Goal: Task Accomplishment & Management: Use online tool/utility

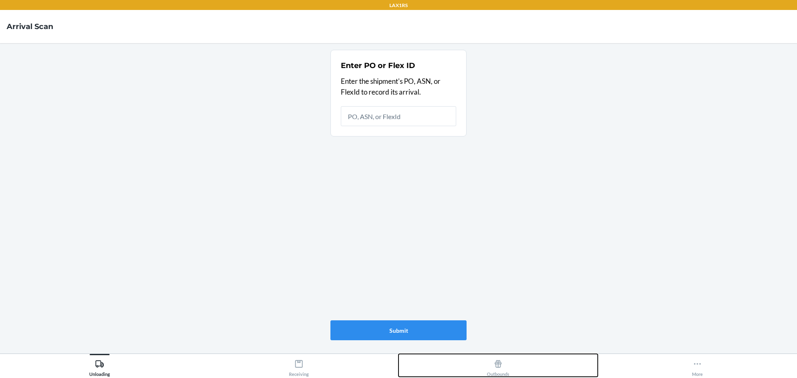
click at [503, 366] on div "Outbounds" at bounding box center [498, 366] width 22 height 21
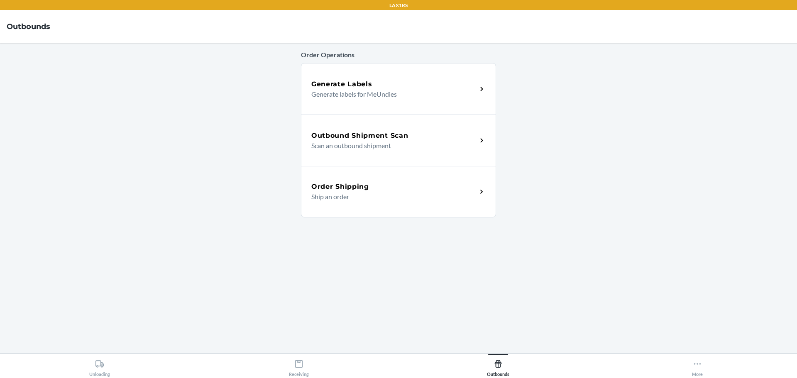
click at [350, 149] on p "Scan an outbound shipment" at bounding box center [390, 146] width 159 height 10
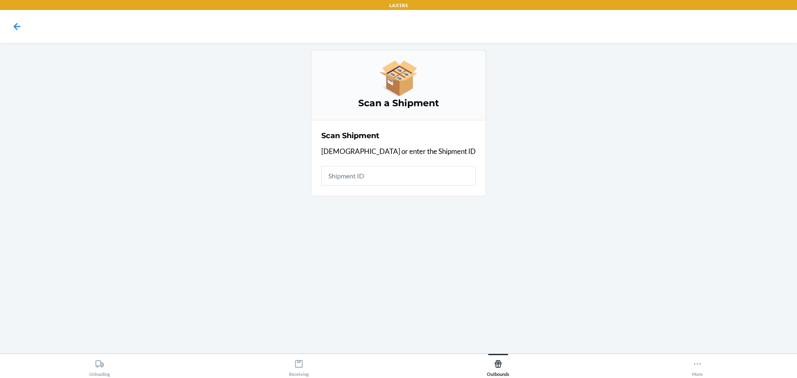
click at [416, 171] on input "text" at bounding box center [398, 176] width 154 height 20
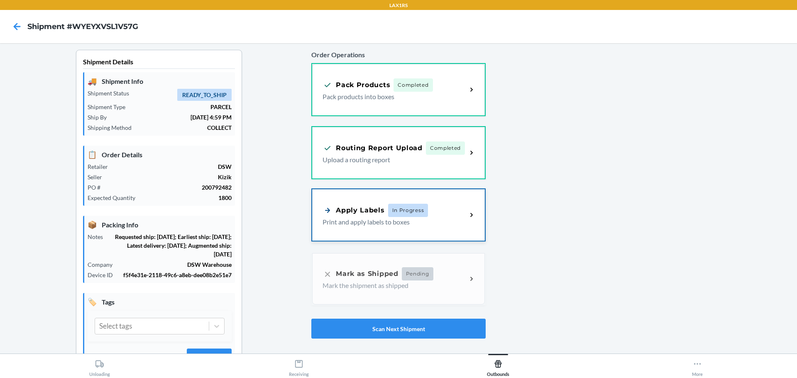
click at [388, 228] on div "Apply Labels In Progress Print and apply labels to boxes" at bounding box center [398, 214] width 173 height 51
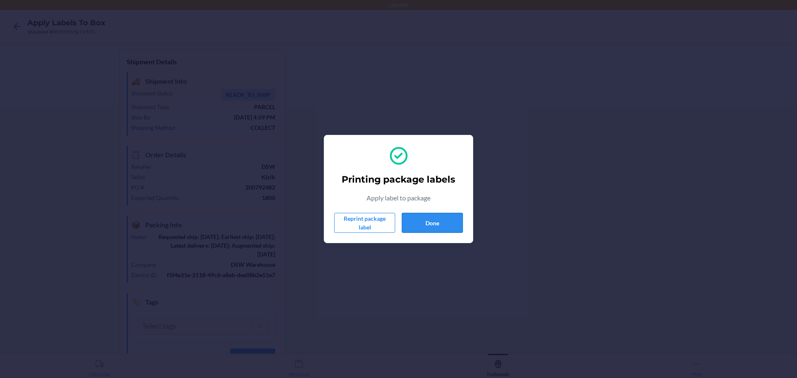
click at [421, 232] on button "Done" at bounding box center [432, 223] width 61 height 20
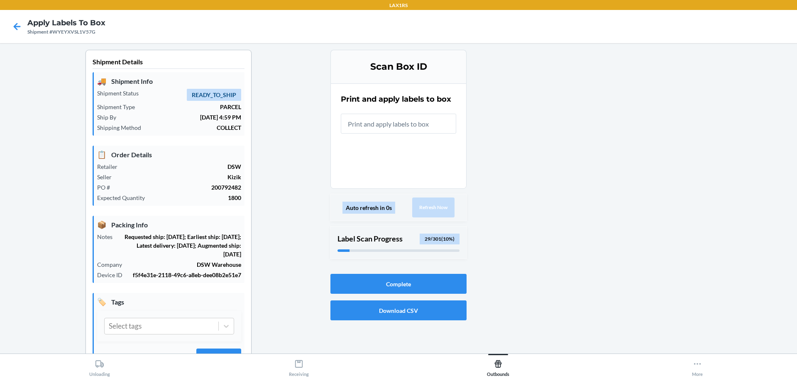
click at [428, 128] on input "text" at bounding box center [398, 124] width 115 height 20
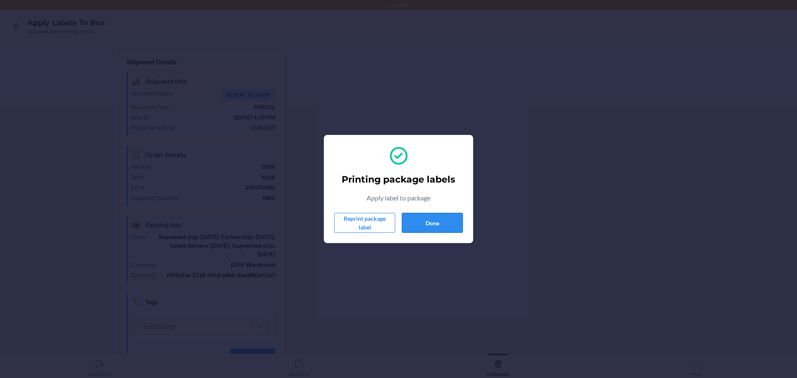
click at [444, 226] on button "Done" at bounding box center [432, 223] width 61 height 20
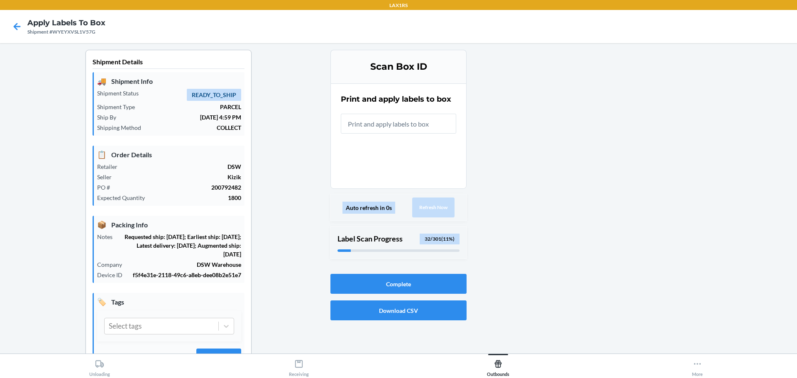
click at [399, 127] on input "text" at bounding box center [398, 124] width 115 height 20
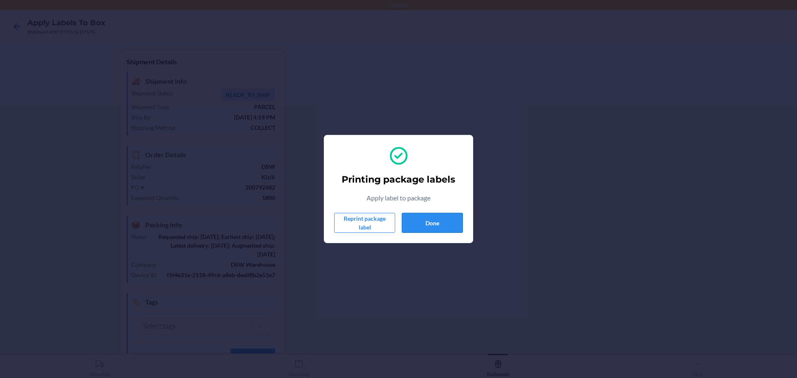
click at [450, 232] on button "Done" at bounding box center [432, 223] width 61 height 20
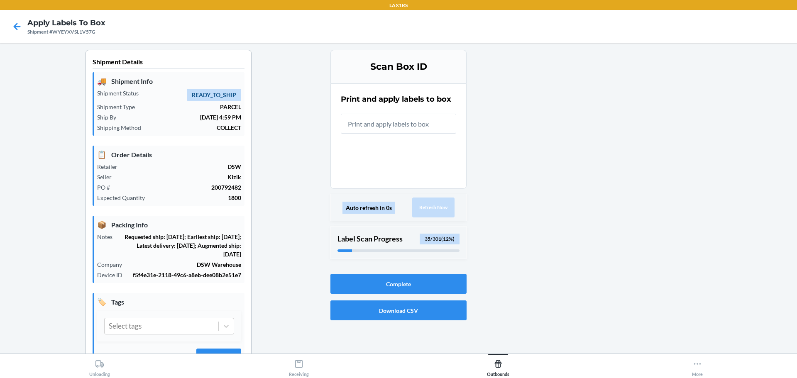
click at [453, 220] on div "Auto refresh in 0s Refresh Now" at bounding box center [399, 207] width 136 height 27
click at [378, 132] on input "text" at bounding box center [398, 124] width 115 height 20
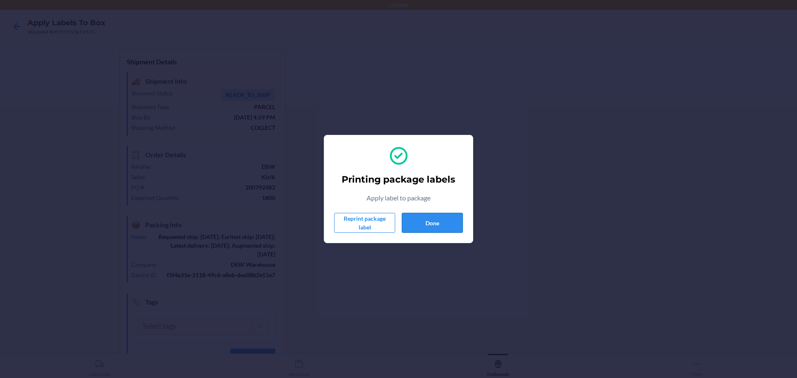
click at [433, 219] on button "Done" at bounding box center [432, 223] width 61 height 20
click at [460, 223] on button "Done" at bounding box center [432, 223] width 61 height 20
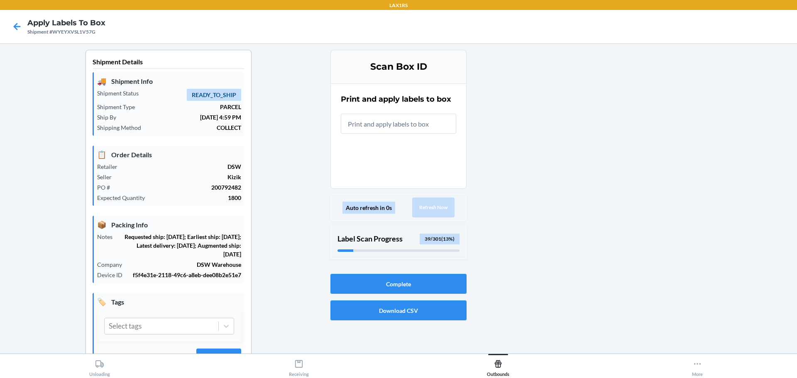
click at [439, 131] on input "text" at bounding box center [398, 124] width 115 height 20
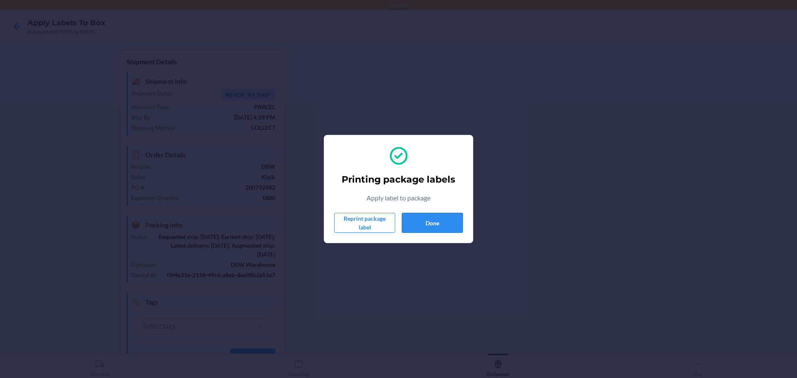
drag, startPoint x: 456, startPoint y: 219, endPoint x: 559, endPoint y: 89, distance: 165.6
click at [458, 218] on button "Done" at bounding box center [432, 223] width 61 height 20
click at [455, 226] on button "Done" at bounding box center [432, 223] width 61 height 20
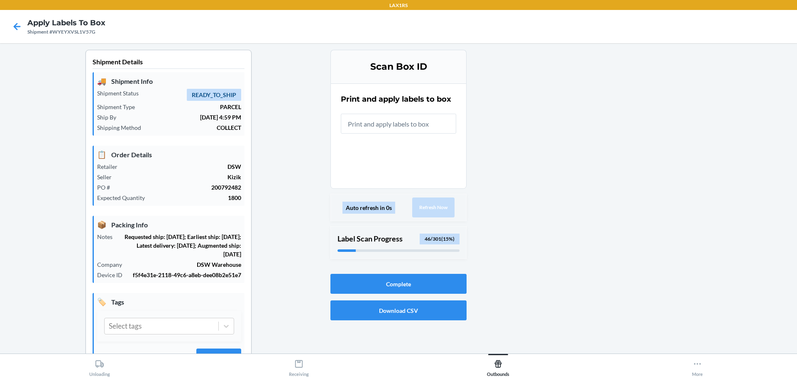
click at [404, 128] on input "text" at bounding box center [398, 124] width 115 height 20
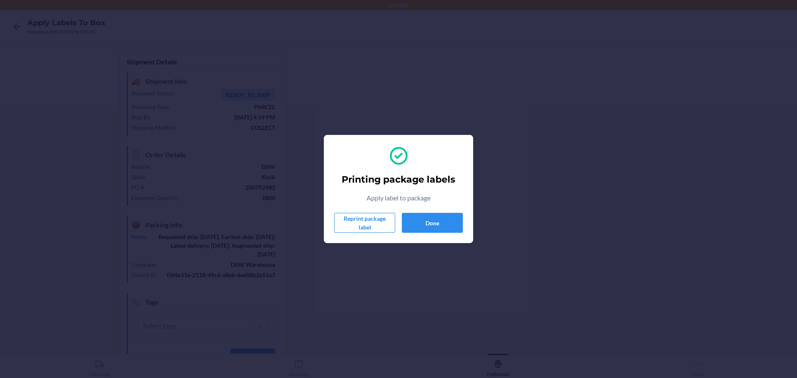
click at [463, 217] on section "Printing package labels Apply label to package Reprint package label Done" at bounding box center [398, 189] width 149 height 108
click at [456, 221] on button "Done" at bounding box center [432, 223] width 61 height 20
click at [449, 216] on button "Done" at bounding box center [432, 223] width 61 height 20
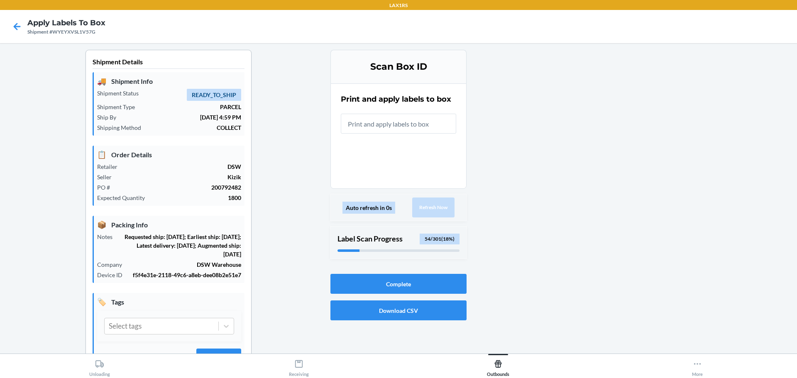
click at [409, 125] on input "text" at bounding box center [398, 124] width 115 height 20
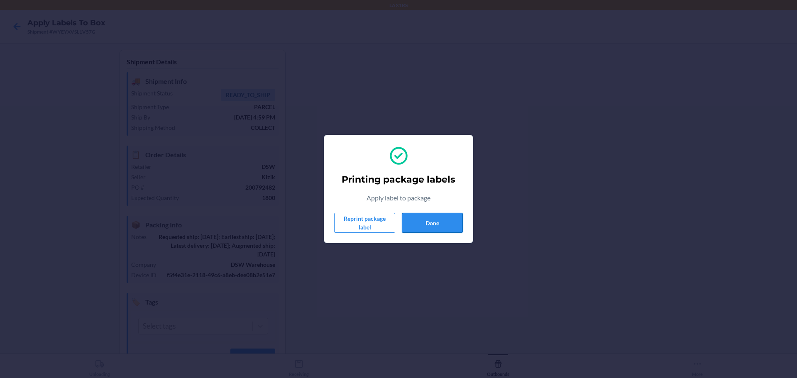
click at [442, 222] on button "Done" at bounding box center [432, 223] width 61 height 20
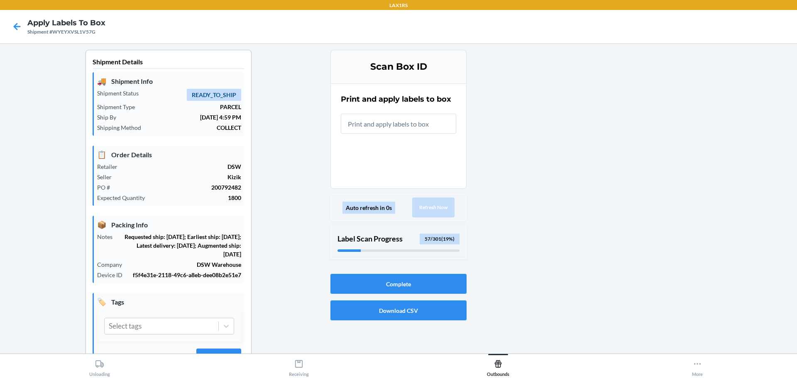
click at [432, 123] on input "text" at bounding box center [398, 124] width 115 height 20
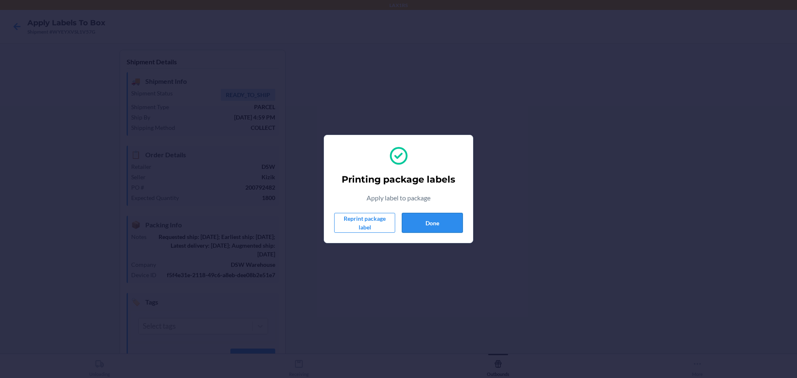
click at [449, 228] on button "Done" at bounding box center [432, 223] width 61 height 20
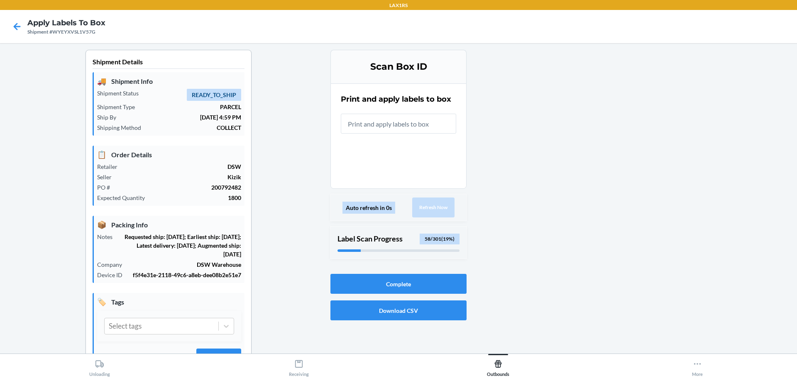
click at [407, 128] on input "text" at bounding box center [398, 124] width 115 height 20
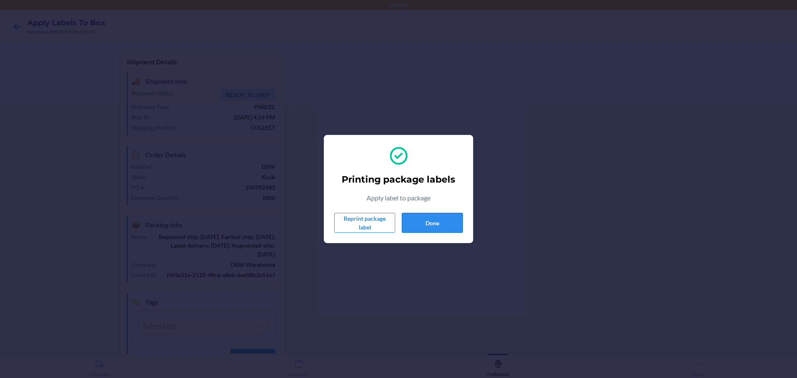
click at [431, 231] on button "Done" at bounding box center [432, 223] width 61 height 20
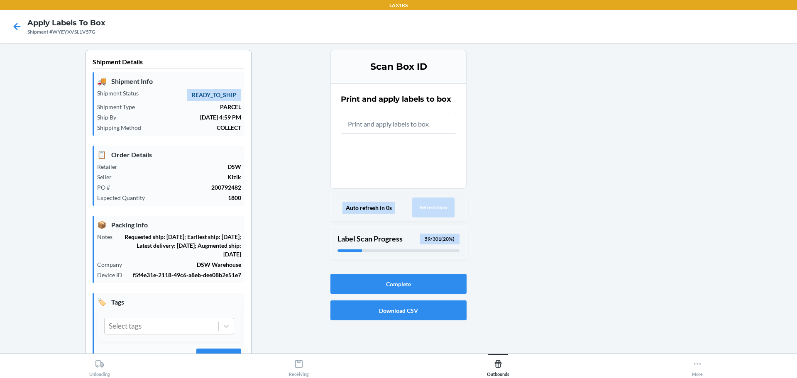
click at [418, 125] on input "text" at bounding box center [398, 124] width 115 height 20
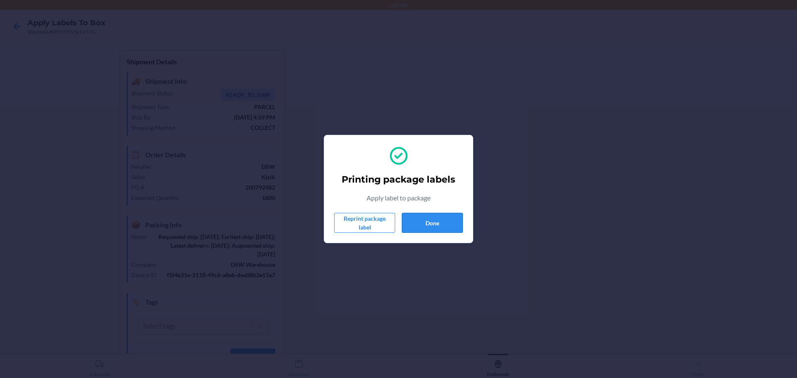
click at [437, 218] on button "Done" at bounding box center [432, 223] width 61 height 20
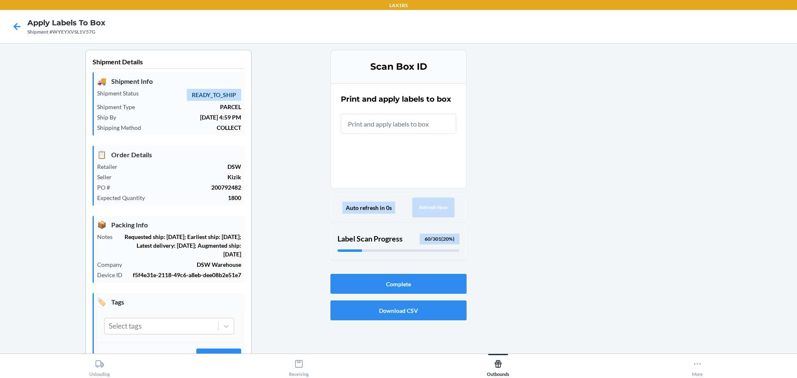
click at [426, 127] on input "text" at bounding box center [398, 124] width 115 height 20
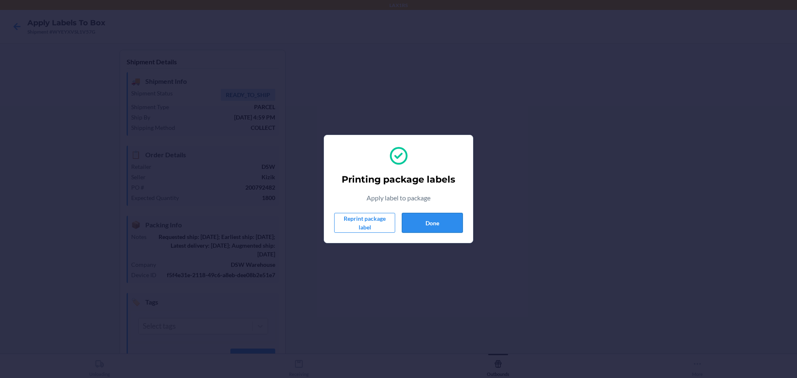
click at [435, 229] on button "Done" at bounding box center [432, 223] width 61 height 20
click at [448, 223] on button "Done" at bounding box center [432, 223] width 61 height 20
click at [452, 225] on button "Done" at bounding box center [432, 223] width 61 height 20
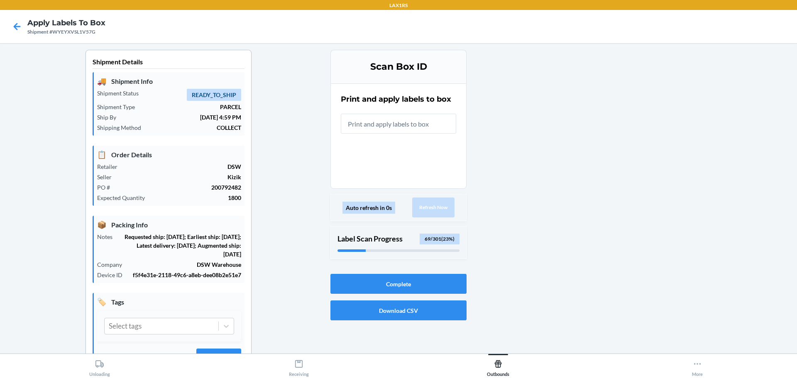
click at [417, 121] on input "text" at bounding box center [398, 124] width 115 height 20
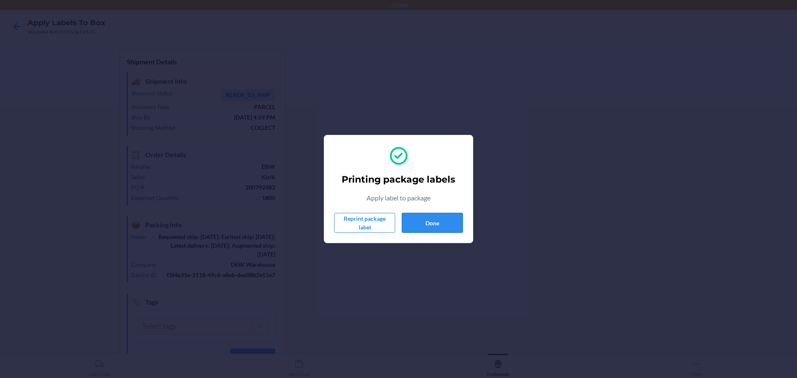
click at [452, 219] on button "Done" at bounding box center [432, 223] width 61 height 20
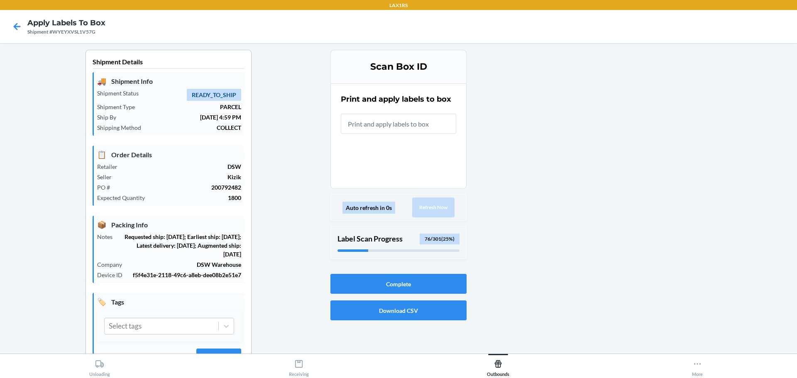
click at [439, 124] on input "text" at bounding box center [398, 124] width 115 height 20
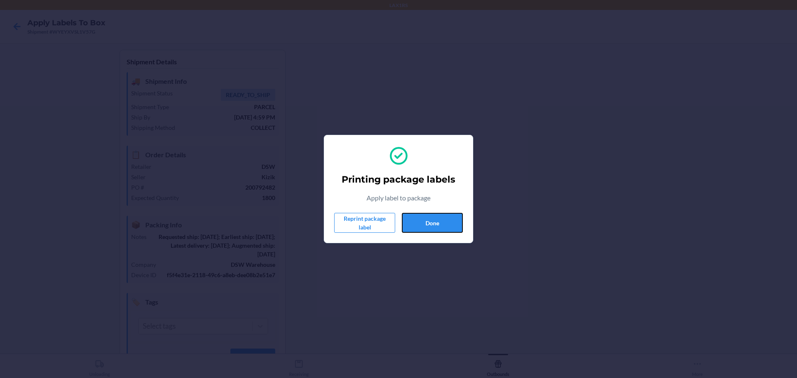
drag, startPoint x: 448, startPoint y: 228, endPoint x: 472, endPoint y: 223, distance: 24.5
click at [450, 228] on button "Done" at bounding box center [432, 223] width 61 height 20
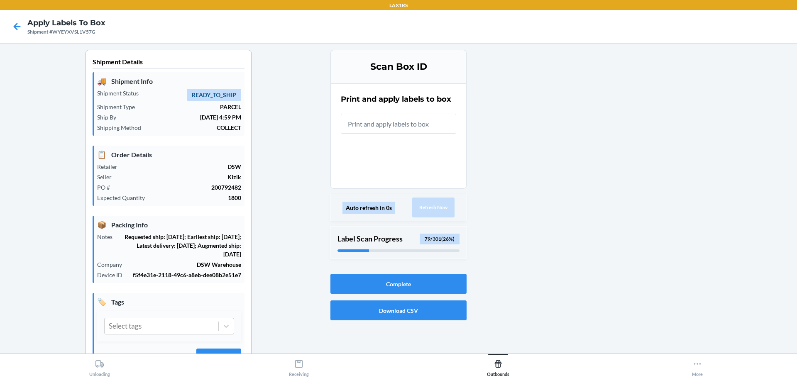
click at [426, 125] on input "text" at bounding box center [398, 124] width 115 height 20
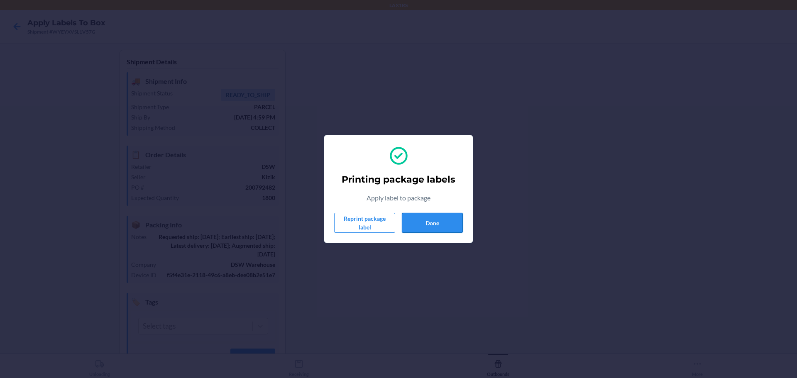
click at [442, 220] on button "Done" at bounding box center [432, 223] width 61 height 20
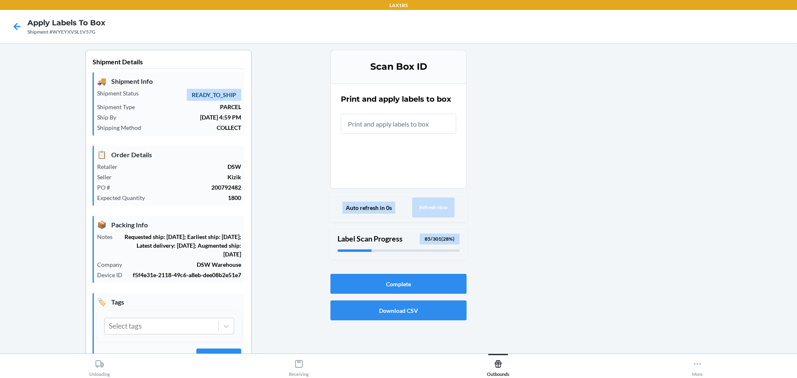
click at [422, 126] on input "text" at bounding box center [398, 124] width 115 height 20
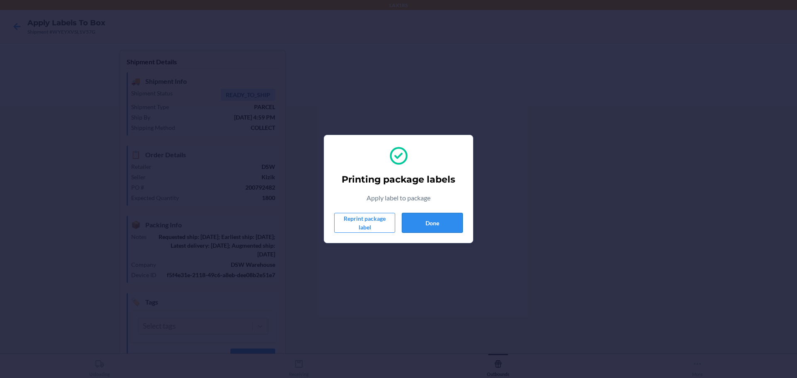
drag, startPoint x: 453, startPoint y: 212, endPoint x: 451, endPoint y: 217, distance: 5.0
click at [453, 213] on div "Printing package labels Apply label to package Reprint package label Done" at bounding box center [398, 189] width 129 height 94
click at [451, 217] on button "Done" at bounding box center [432, 223] width 61 height 20
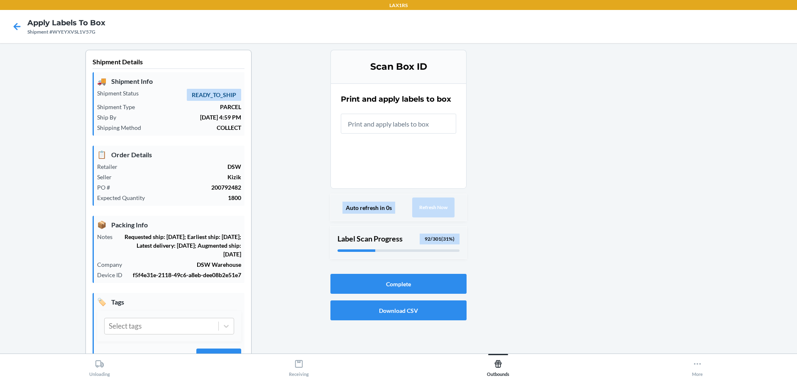
click at [425, 130] on input "text" at bounding box center [398, 124] width 115 height 20
click at [426, 128] on input "text" at bounding box center [398, 124] width 115 height 20
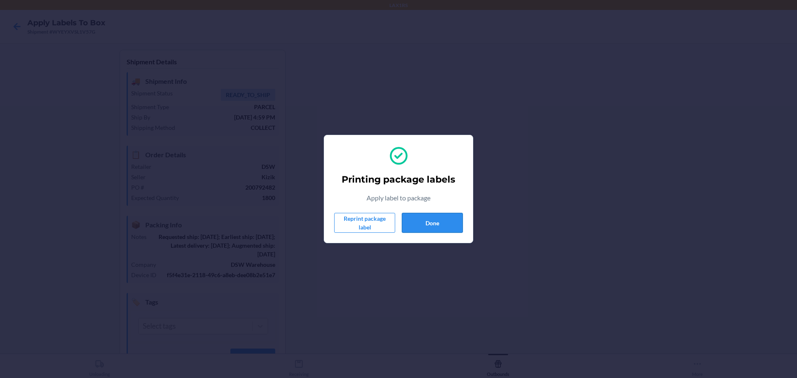
click at [445, 221] on button "Done" at bounding box center [432, 223] width 61 height 20
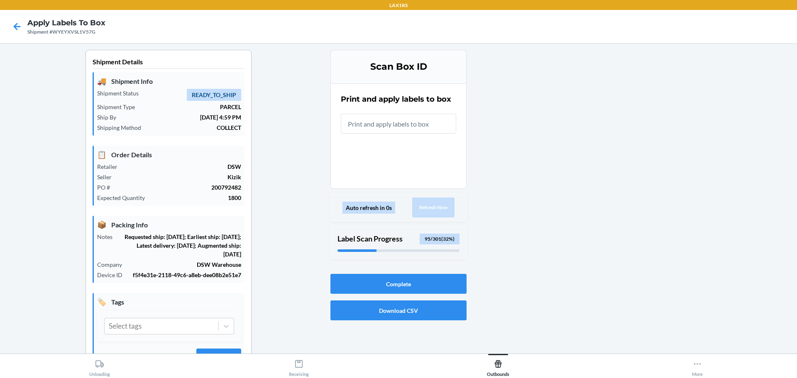
click at [419, 129] on input "text" at bounding box center [398, 124] width 115 height 20
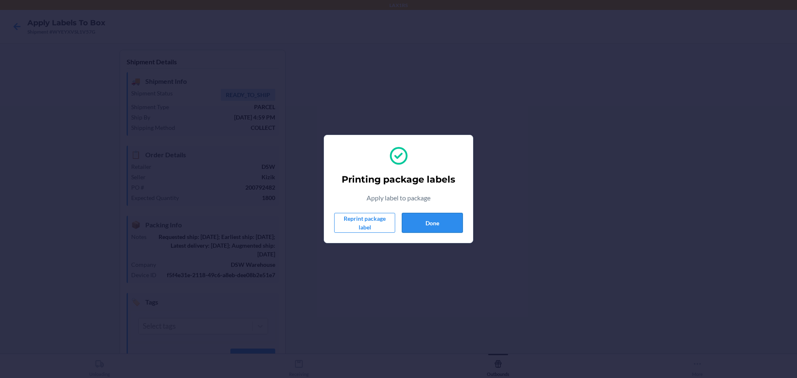
click at [436, 225] on button "Done" at bounding box center [432, 223] width 61 height 20
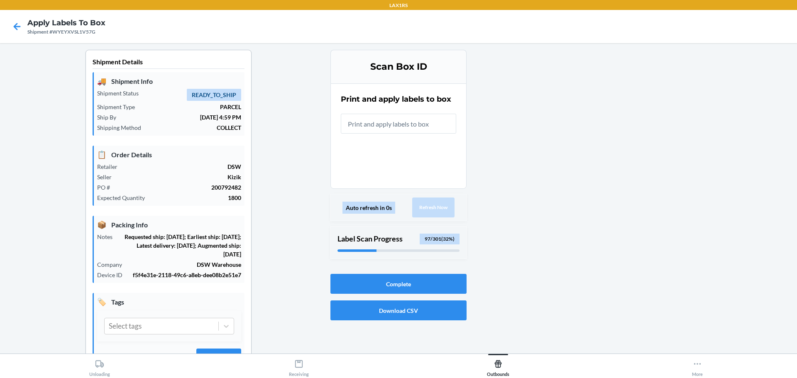
click at [417, 122] on input "text" at bounding box center [398, 124] width 115 height 20
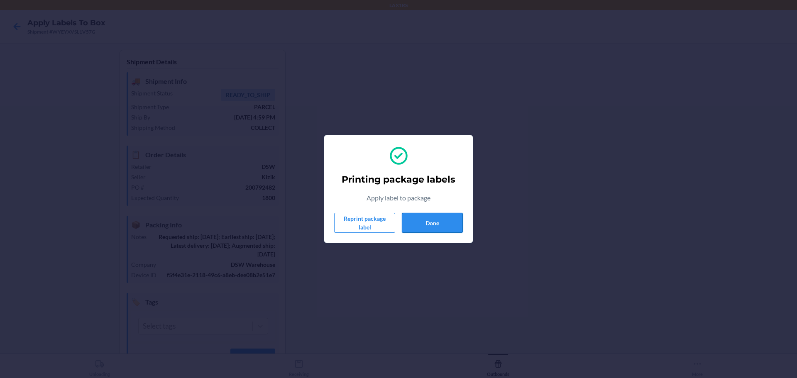
click at [452, 220] on button "Done" at bounding box center [432, 223] width 61 height 20
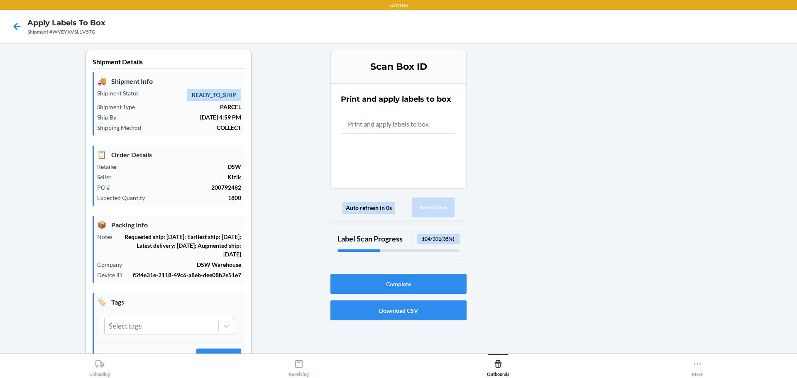
click at [421, 123] on input "text" at bounding box center [398, 124] width 115 height 20
drag, startPoint x: 419, startPoint y: 127, endPoint x: 408, endPoint y: 122, distance: 11.7
click at [418, 127] on input "text" at bounding box center [398, 124] width 115 height 20
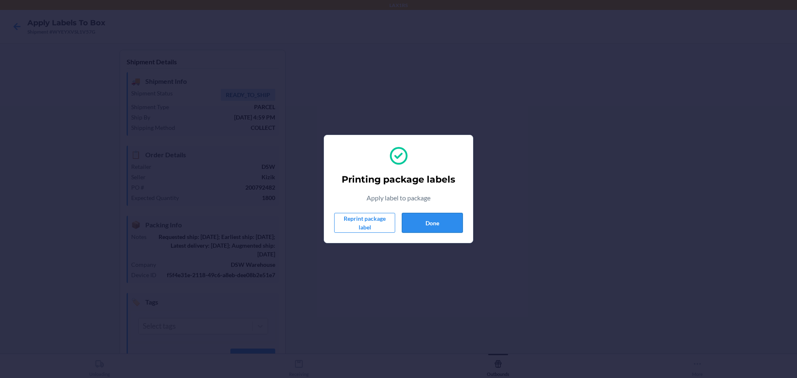
click at [426, 218] on button "Done" at bounding box center [432, 223] width 61 height 20
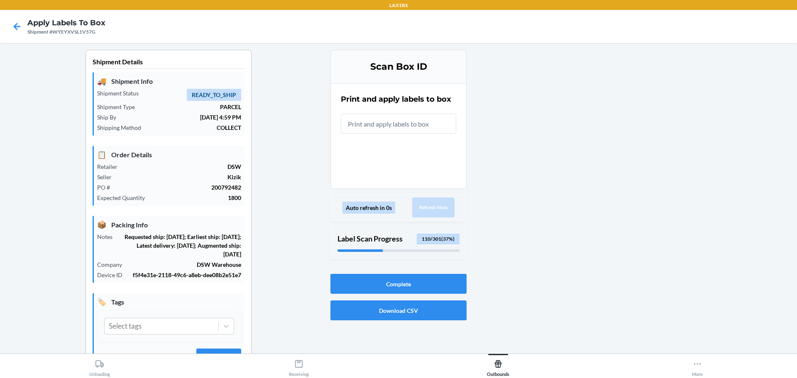
click at [415, 122] on input "text" at bounding box center [398, 124] width 115 height 20
click at [403, 130] on input "text" at bounding box center [398, 124] width 115 height 20
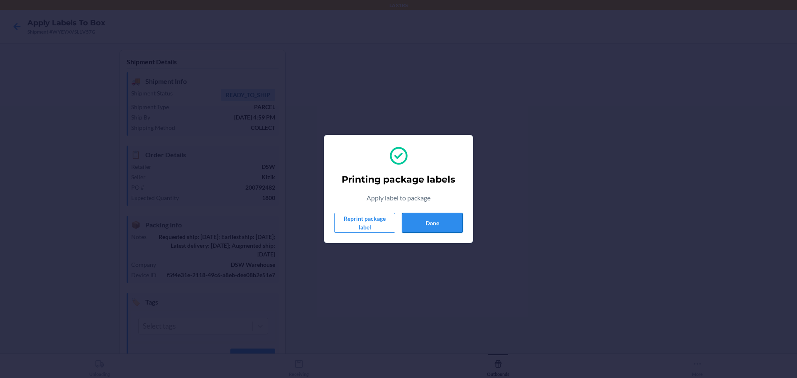
click at [444, 221] on button "Done" at bounding box center [432, 223] width 61 height 20
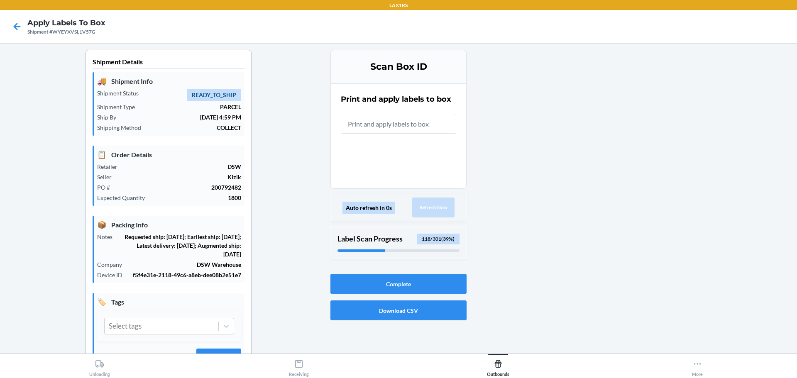
click at [435, 125] on input "text" at bounding box center [398, 124] width 115 height 20
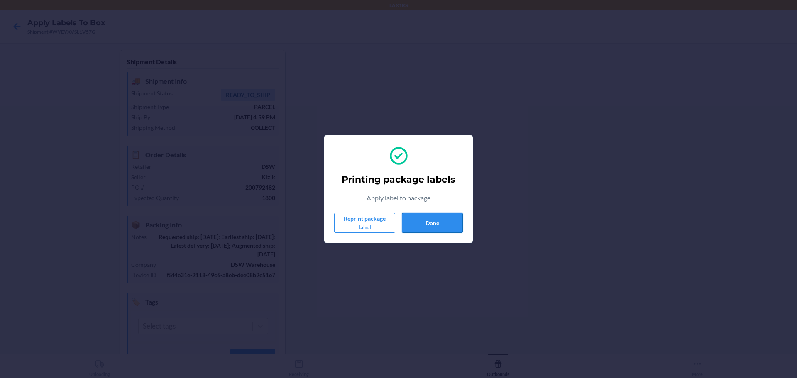
click at [453, 226] on button "Done" at bounding box center [432, 223] width 61 height 20
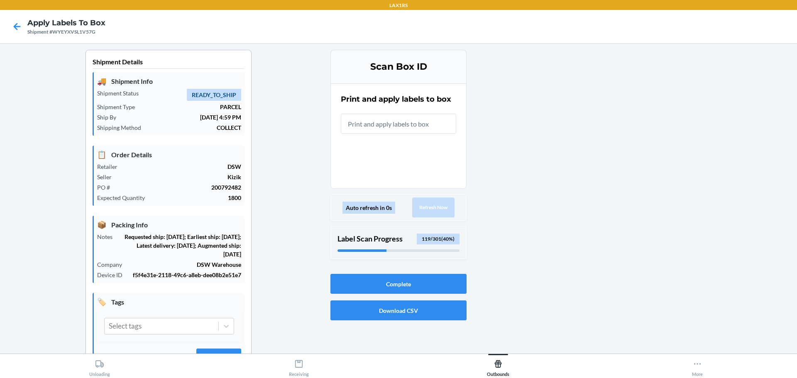
click at [432, 122] on input "text" at bounding box center [398, 124] width 115 height 20
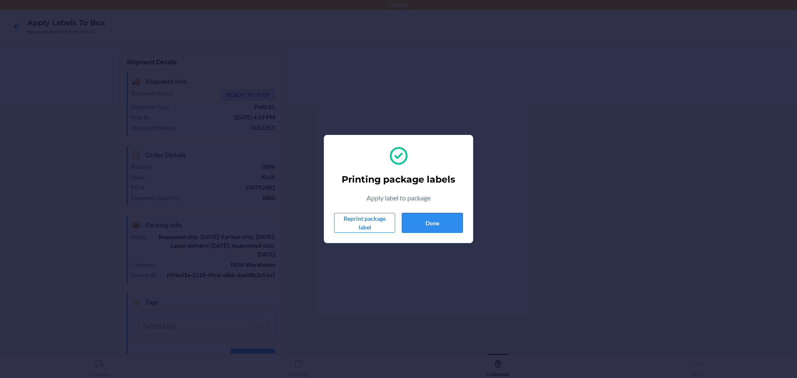
click at [446, 219] on button "Done" at bounding box center [432, 223] width 61 height 20
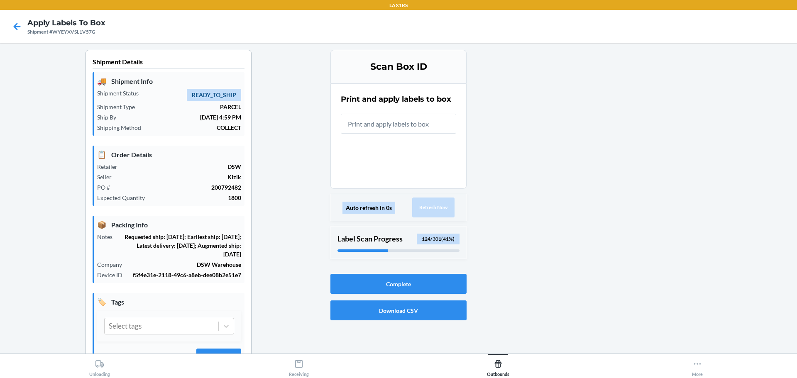
click at [420, 121] on input "text" at bounding box center [398, 124] width 115 height 20
click at [407, 120] on input "text" at bounding box center [398, 124] width 115 height 20
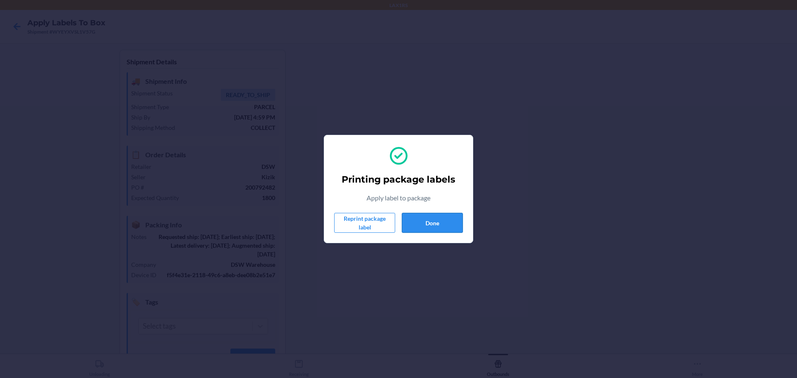
click at [443, 228] on button "Done" at bounding box center [432, 223] width 61 height 20
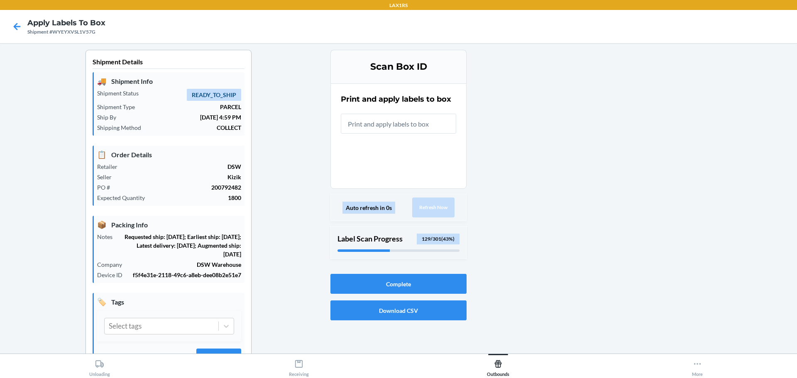
click at [440, 126] on input "text" at bounding box center [398, 124] width 115 height 20
click at [421, 128] on input "text" at bounding box center [398, 124] width 115 height 20
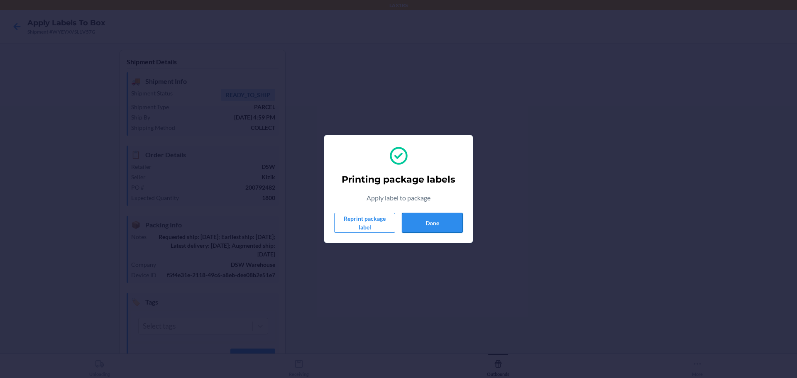
click at [444, 215] on button "Done" at bounding box center [432, 223] width 61 height 20
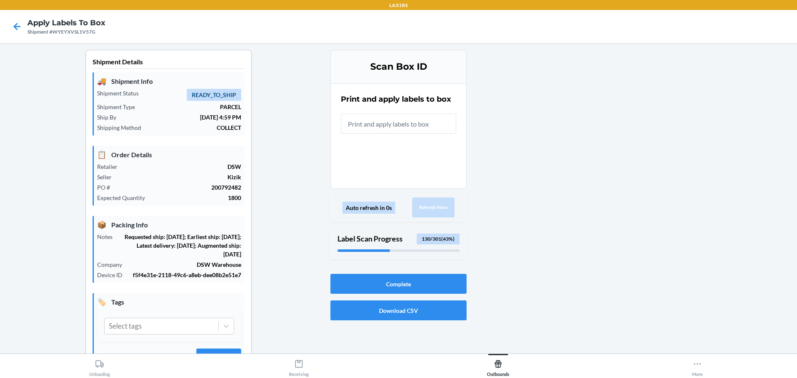
click at [433, 128] on input "text" at bounding box center [398, 124] width 115 height 20
click at [446, 115] on input "text" at bounding box center [398, 124] width 115 height 20
click at [423, 123] on input "text" at bounding box center [398, 124] width 115 height 20
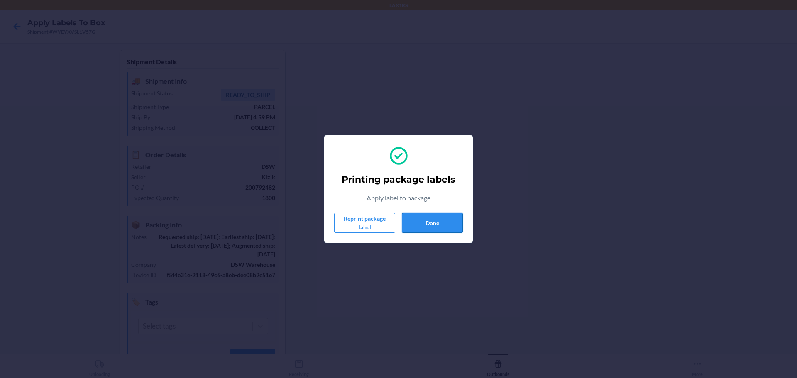
click at [431, 228] on button "Done" at bounding box center [432, 223] width 61 height 20
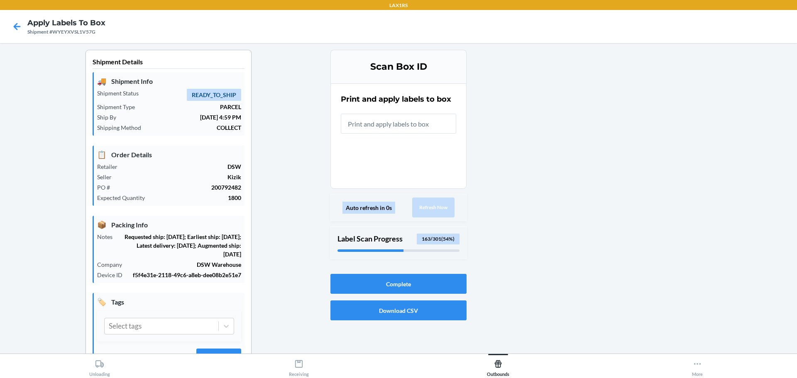
click at [424, 124] on input "text" at bounding box center [398, 124] width 115 height 20
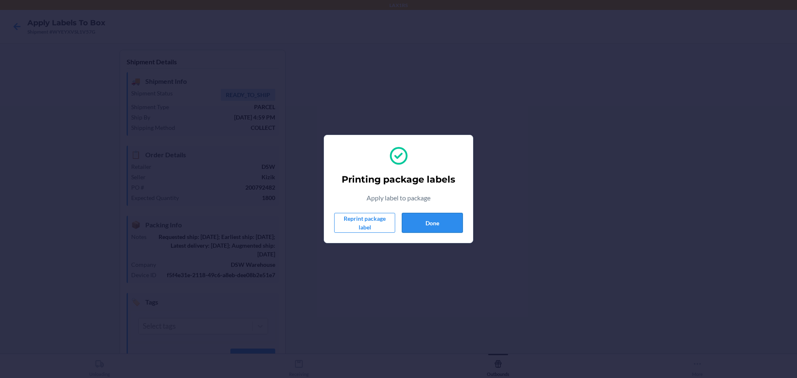
click at [439, 218] on button "Done" at bounding box center [432, 223] width 61 height 20
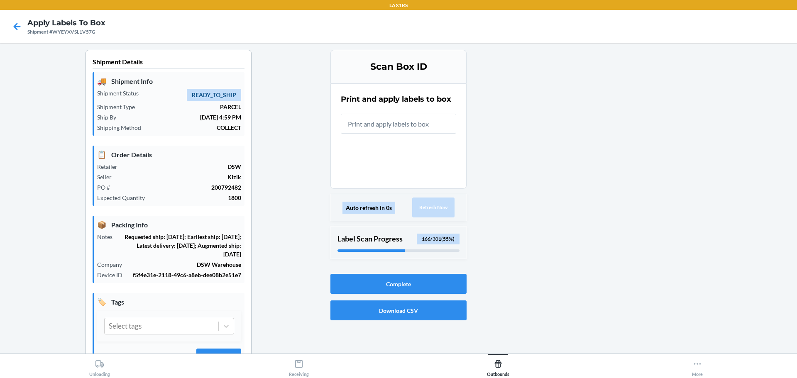
click at [423, 126] on input "text" at bounding box center [398, 124] width 115 height 20
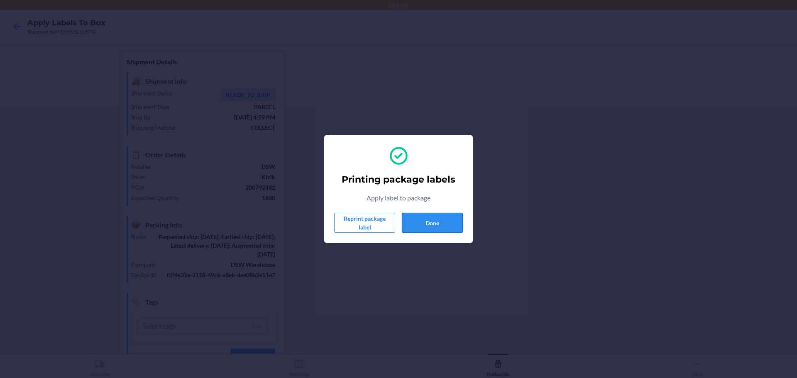
click at [413, 225] on button "Done" at bounding box center [432, 223] width 61 height 20
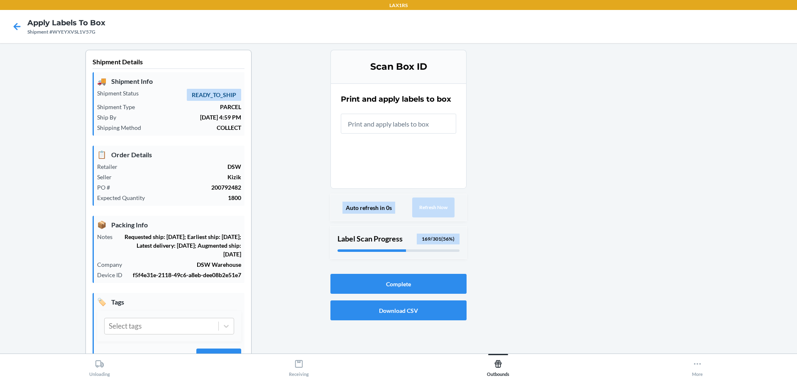
click at [402, 116] on input "text" at bounding box center [398, 124] width 115 height 20
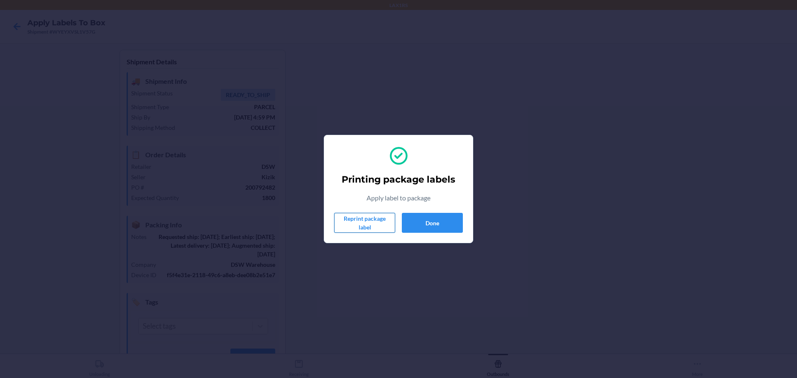
drag, startPoint x: 363, startPoint y: 221, endPoint x: 447, endPoint y: 211, distance: 84.6
click at [363, 221] on button "Reprint package label" at bounding box center [364, 223] width 61 height 20
click at [438, 220] on button "Done" at bounding box center [432, 223] width 61 height 20
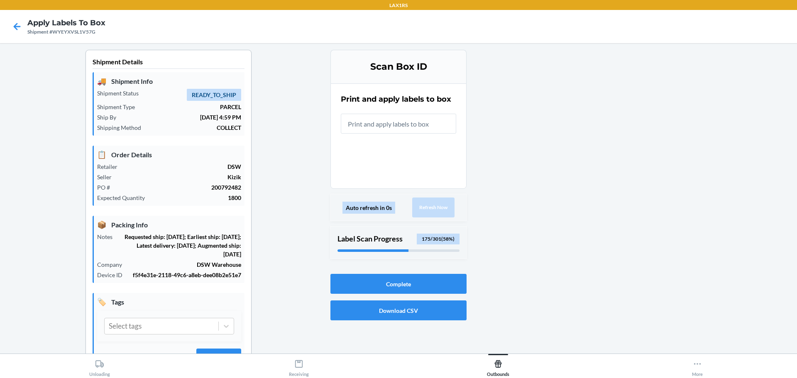
click at [426, 121] on input "text" at bounding box center [398, 124] width 115 height 20
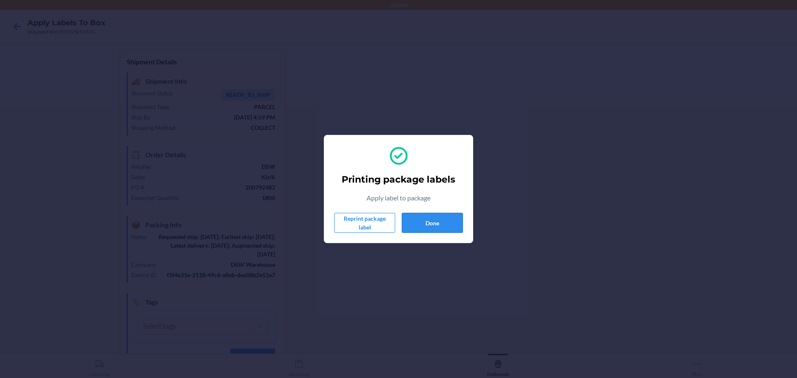
click at [451, 229] on button "Done" at bounding box center [432, 223] width 61 height 20
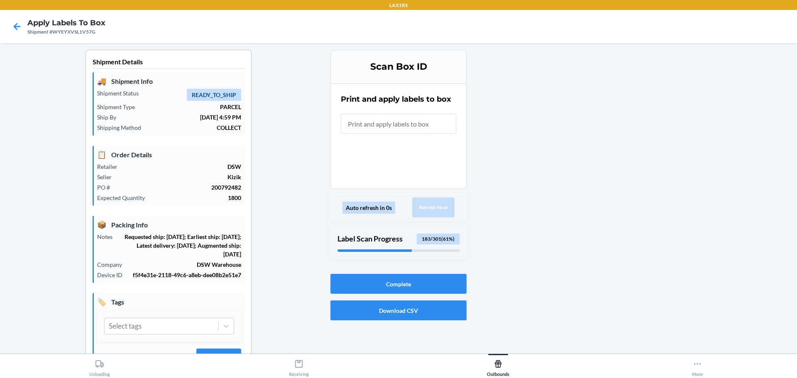
click at [411, 125] on input "text" at bounding box center [398, 124] width 115 height 20
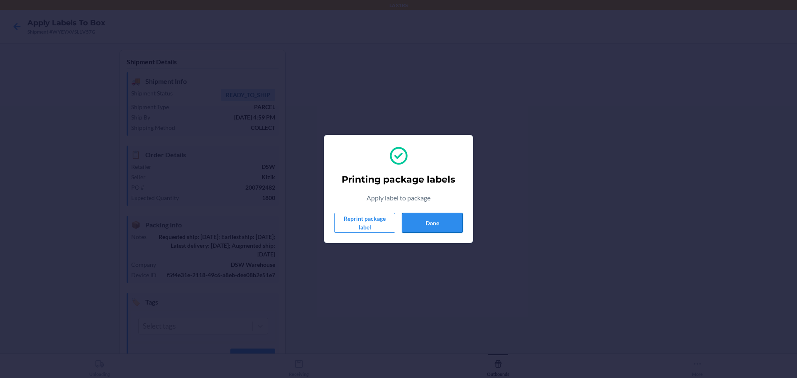
click at [427, 232] on button "Done" at bounding box center [432, 223] width 61 height 20
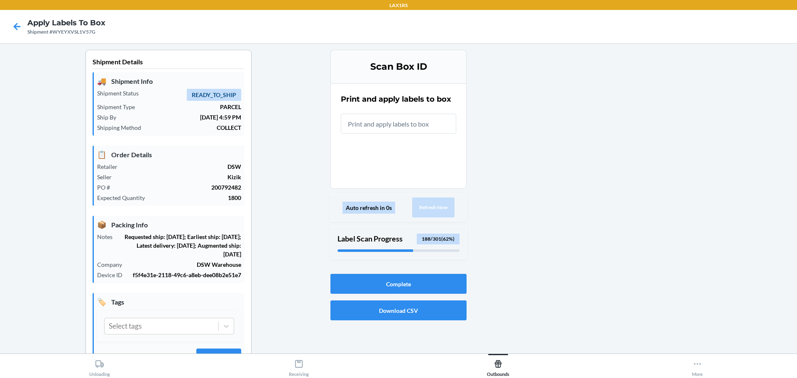
click at [421, 120] on input "text" at bounding box center [398, 124] width 115 height 20
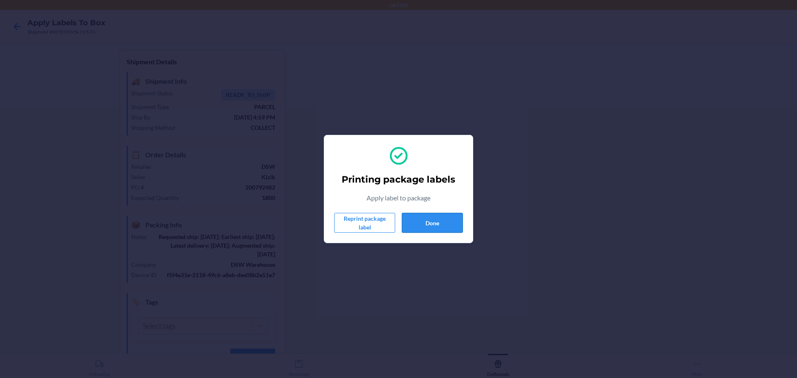
click at [410, 226] on button "Done" at bounding box center [432, 223] width 61 height 20
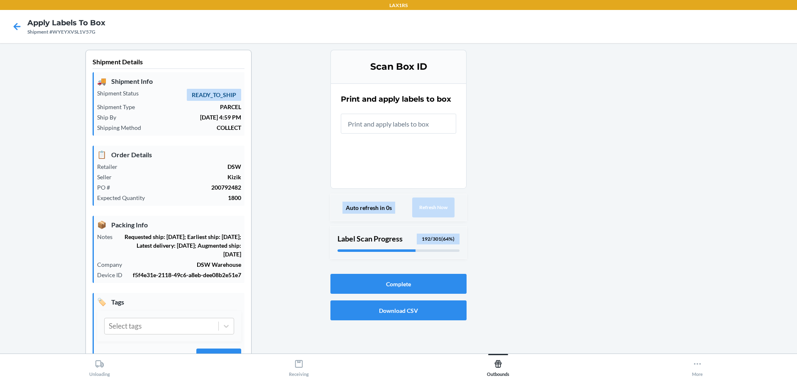
click at [408, 128] on input "text" at bounding box center [398, 124] width 115 height 20
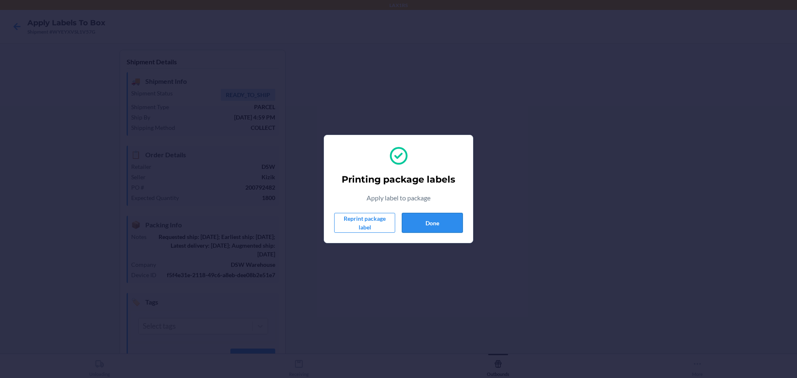
click at [431, 228] on button "Done" at bounding box center [432, 223] width 61 height 20
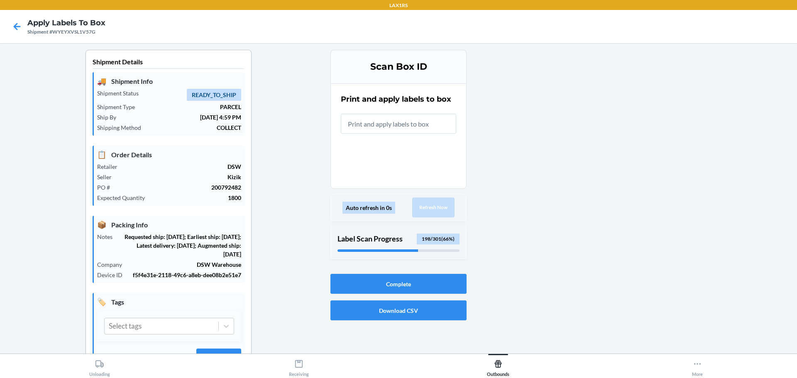
click at [425, 132] on input "text" at bounding box center [398, 124] width 115 height 20
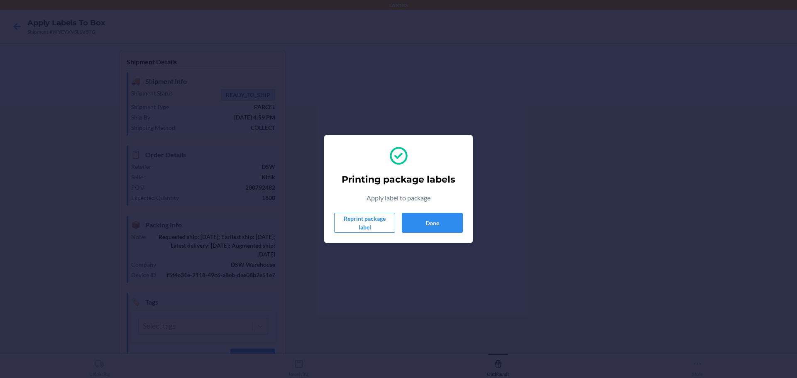
click at [463, 214] on section "Printing package labels Apply label to package Reprint package label Done" at bounding box center [398, 189] width 149 height 108
click at [454, 218] on button "Done" at bounding box center [432, 223] width 61 height 20
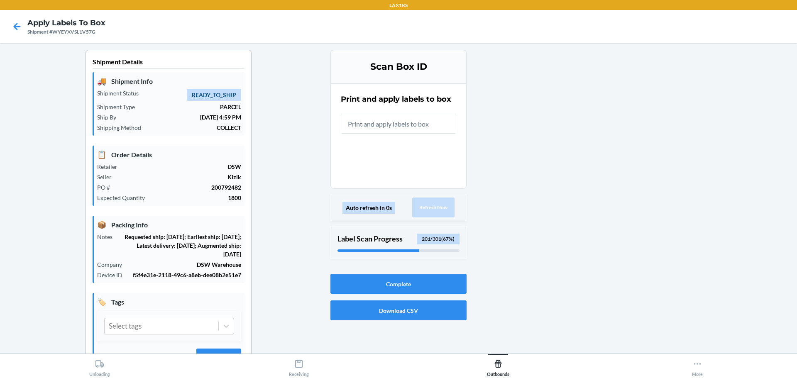
click at [367, 121] on input "text" at bounding box center [398, 124] width 115 height 20
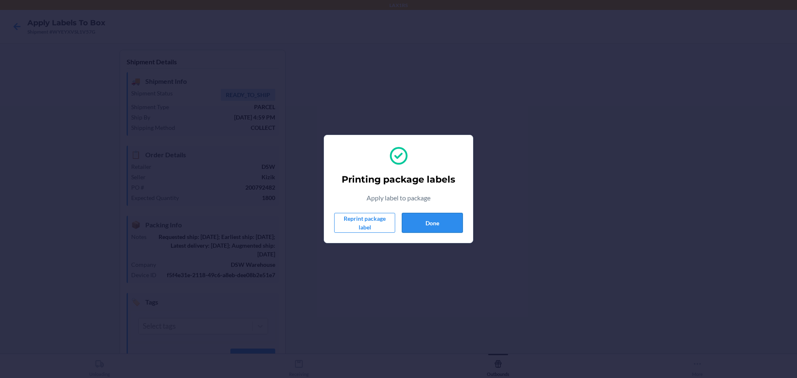
click at [439, 230] on button "Done" at bounding box center [432, 223] width 61 height 20
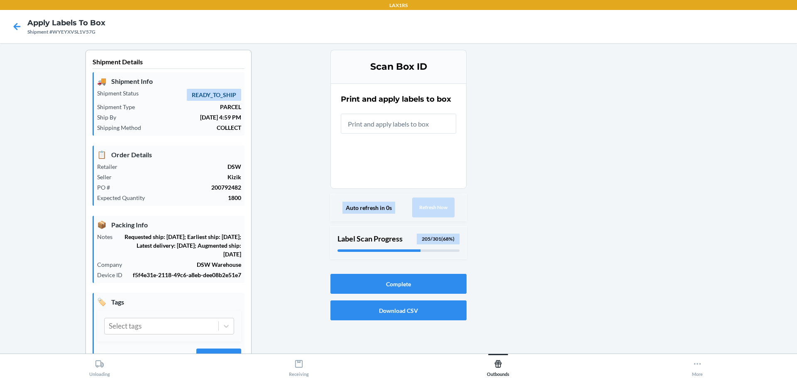
click at [401, 118] on input "text" at bounding box center [398, 124] width 115 height 20
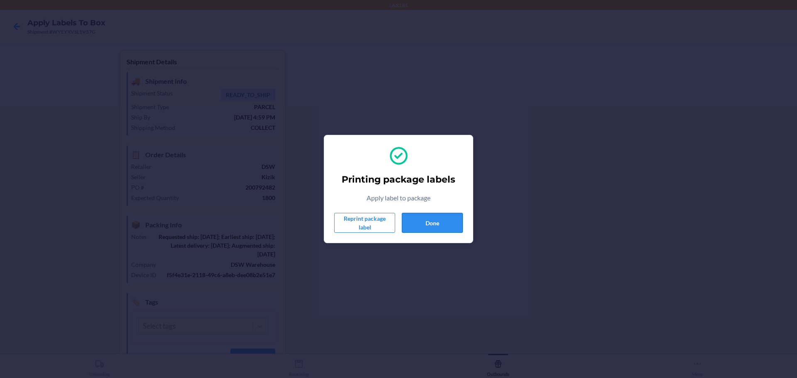
click at [410, 229] on button "Done" at bounding box center [432, 223] width 61 height 20
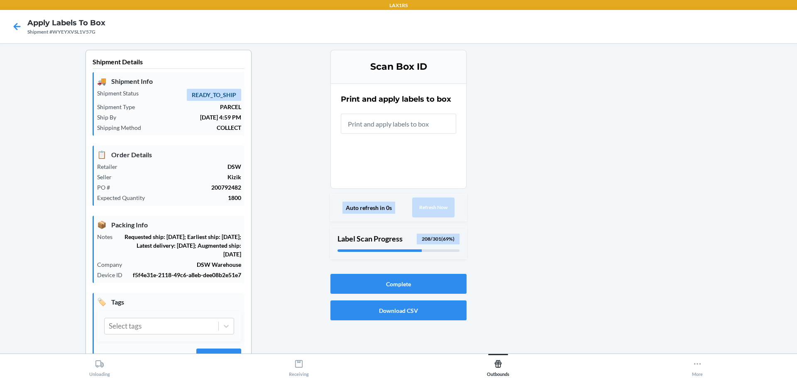
click at [402, 126] on input "text" at bounding box center [398, 124] width 115 height 20
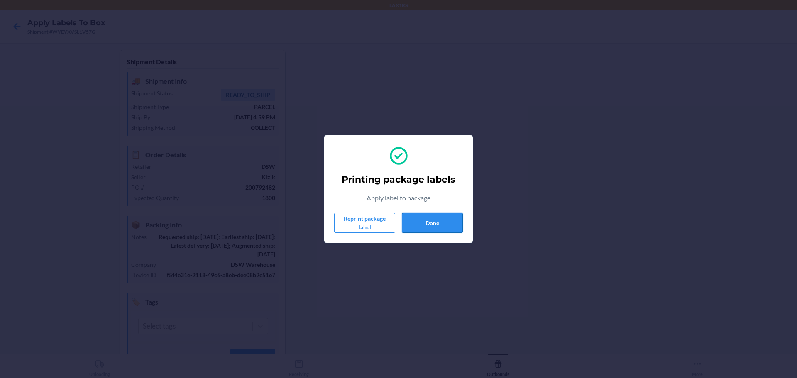
click at [433, 214] on button "Done" at bounding box center [432, 223] width 61 height 20
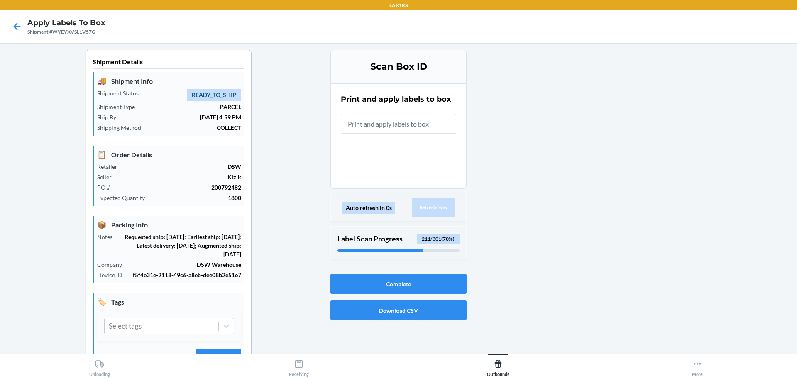
click at [434, 128] on input "text" at bounding box center [398, 124] width 115 height 20
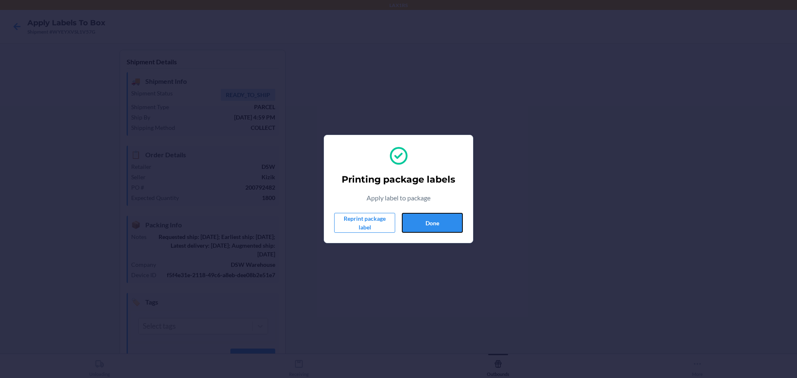
drag, startPoint x: 458, startPoint y: 221, endPoint x: 470, endPoint y: 221, distance: 12.0
click at [458, 222] on button "Done" at bounding box center [432, 223] width 61 height 20
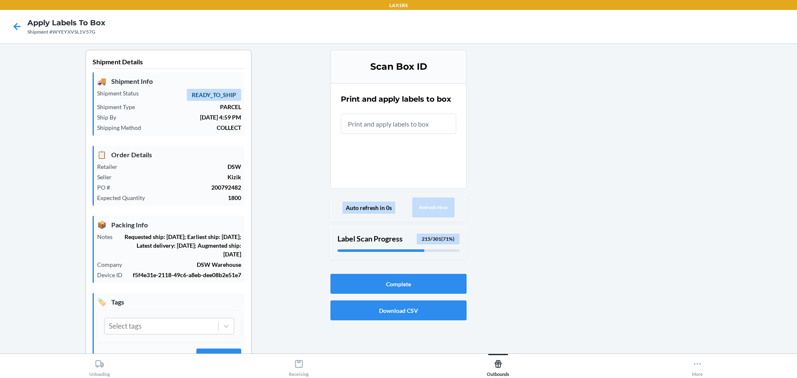
click at [427, 125] on input "text" at bounding box center [398, 124] width 115 height 20
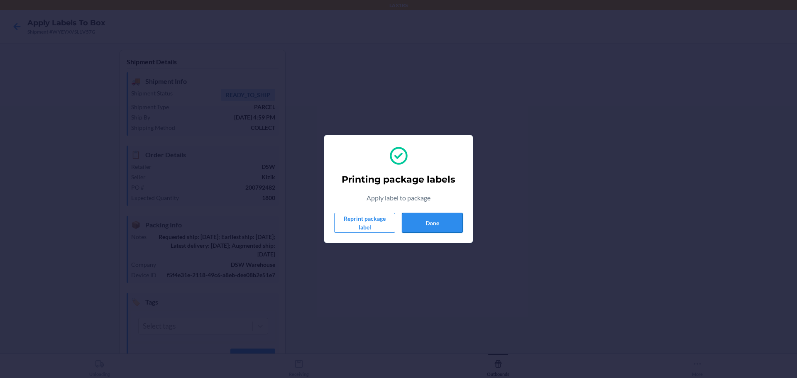
click at [429, 220] on button "Done" at bounding box center [432, 223] width 61 height 20
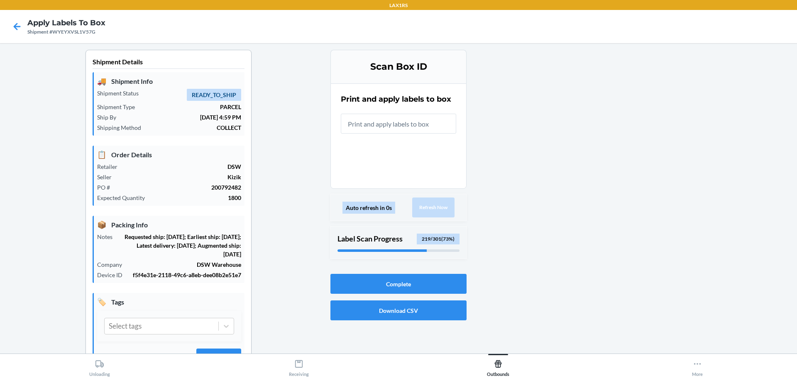
click at [431, 129] on input "text" at bounding box center [398, 124] width 115 height 20
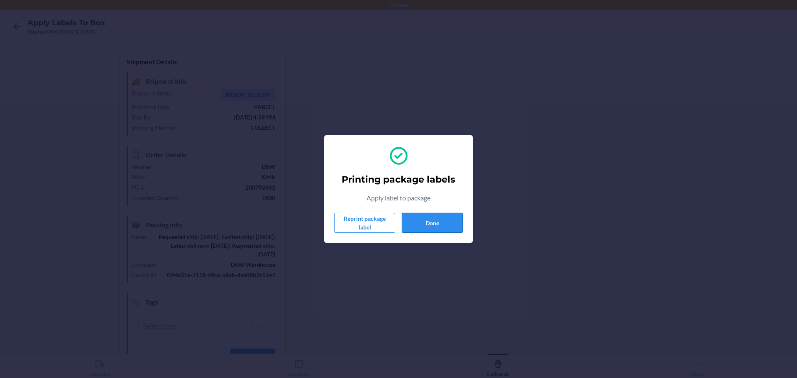
click at [452, 230] on button "Done" at bounding box center [432, 223] width 61 height 20
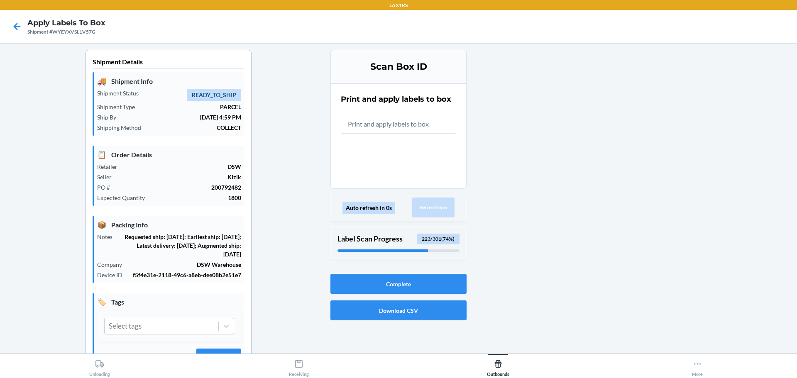
click at [413, 128] on input "text" at bounding box center [398, 124] width 115 height 20
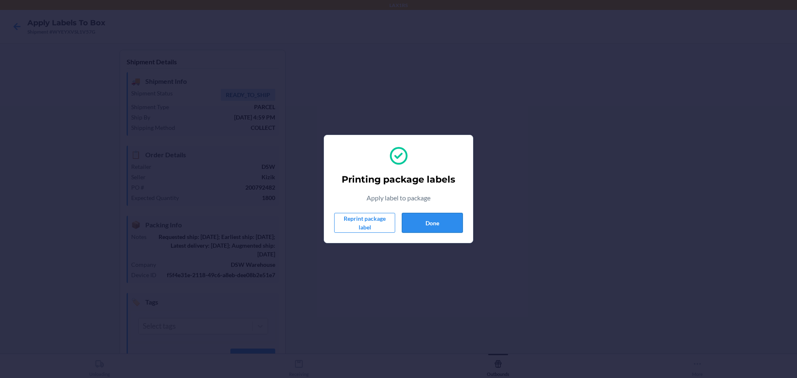
click at [415, 226] on button "Done" at bounding box center [432, 223] width 61 height 20
click at [457, 219] on button "Done" at bounding box center [432, 223] width 61 height 20
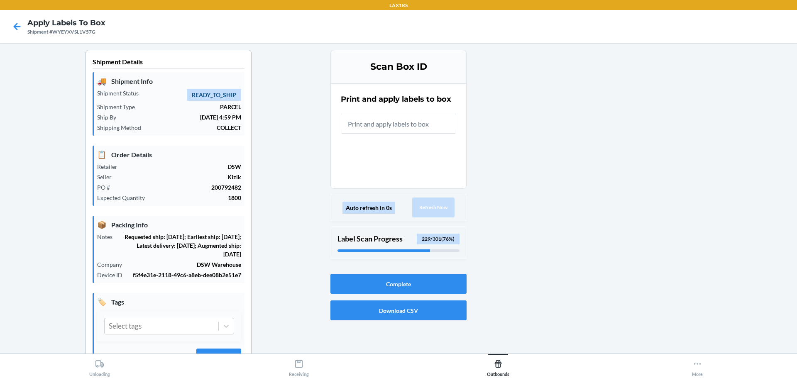
click at [414, 127] on input "text" at bounding box center [398, 124] width 115 height 20
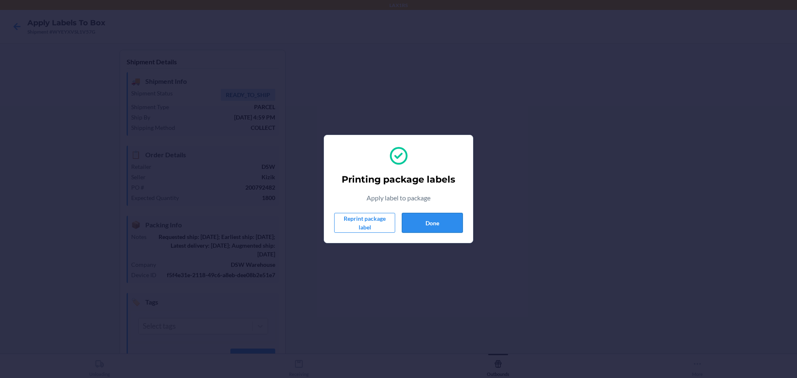
click at [442, 222] on button "Done" at bounding box center [432, 223] width 61 height 20
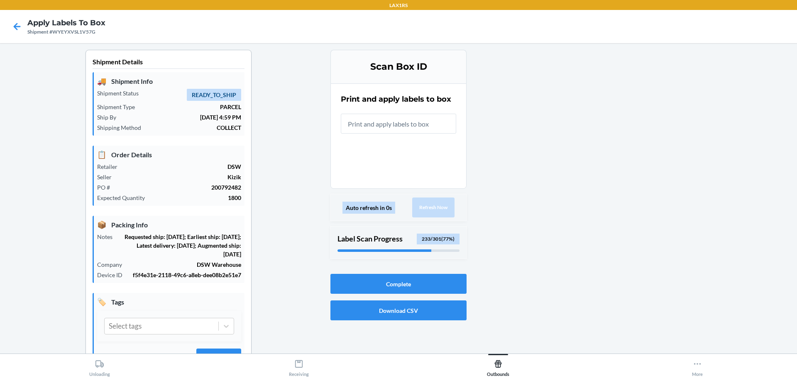
click at [434, 126] on input "text" at bounding box center [398, 124] width 115 height 20
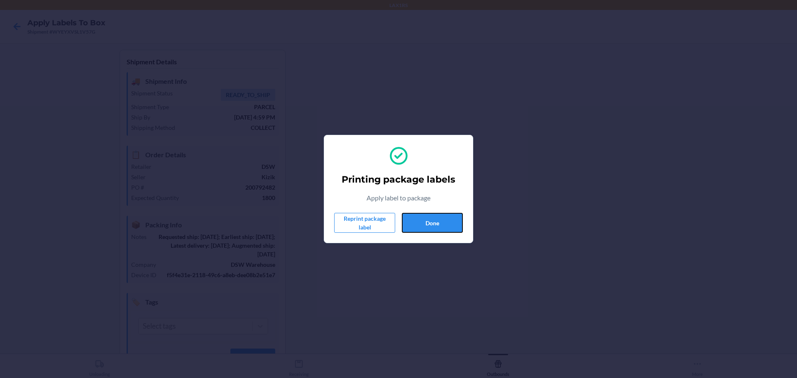
drag, startPoint x: 446, startPoint y: 225, endPoint x: 466, endPoint y: 174, distance: 54.7
click at [446, 223] on button "Done" at bounding box center [432, 223] width 61 height 20
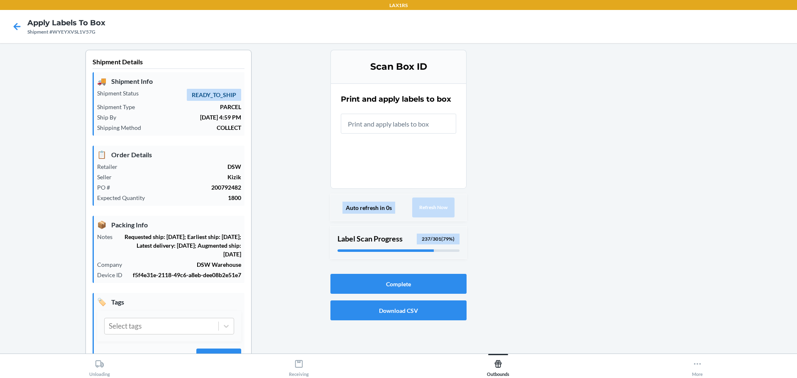
drag, startPoint x: 412, startPoint y: 123, endPoint x: 399, endPoint y: 110, distance: 18.8
click at [412, 114] on input "text" at bounding box center [398, 124] width 115 height 20
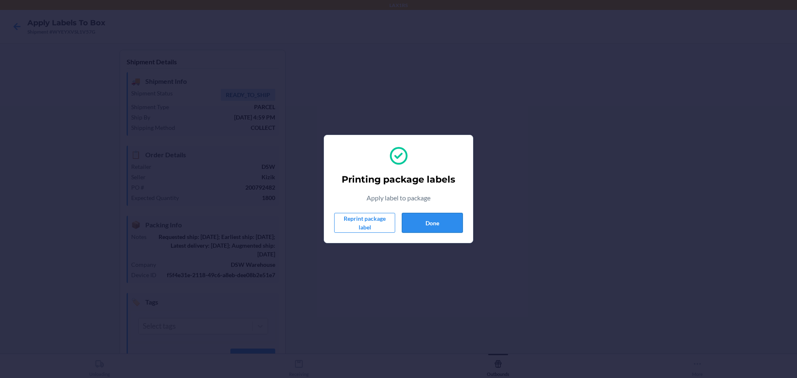
click at [419, 233] on button "Done" at bounding box center [432, 223] width 61 height 20
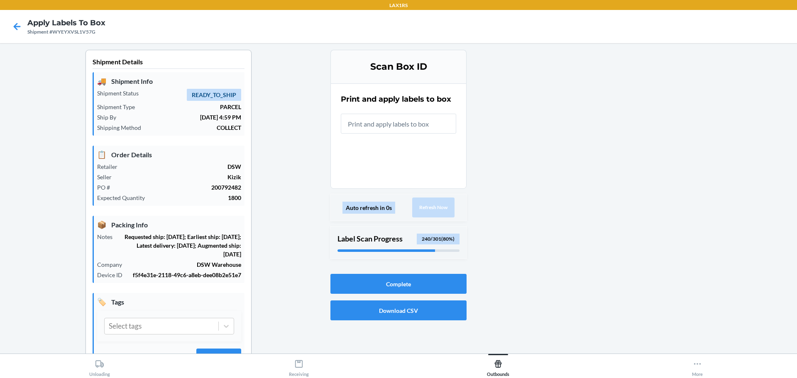
click at [426, 129] on input "text" at bounding box center [398, 124] width 115 height 20
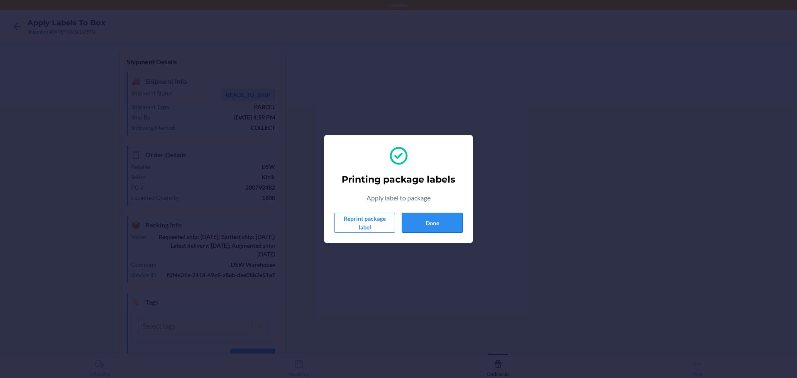
click at [429, 226] on button "Done" at bounding box center [432, 223] width 61 height 20
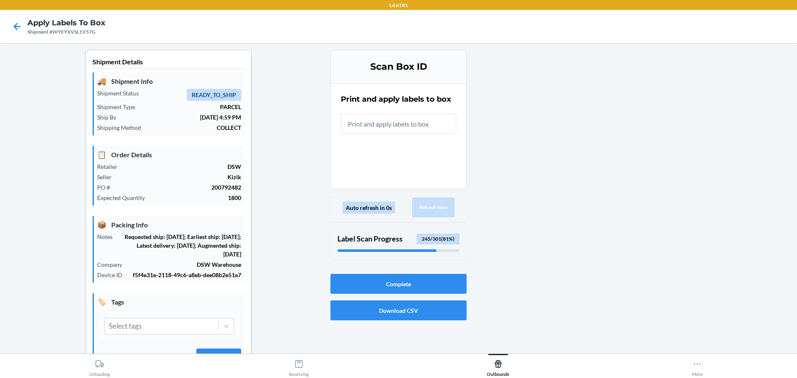
click at [418, 129] on input "text" at bounding box center [398, 124] width 115 height 20
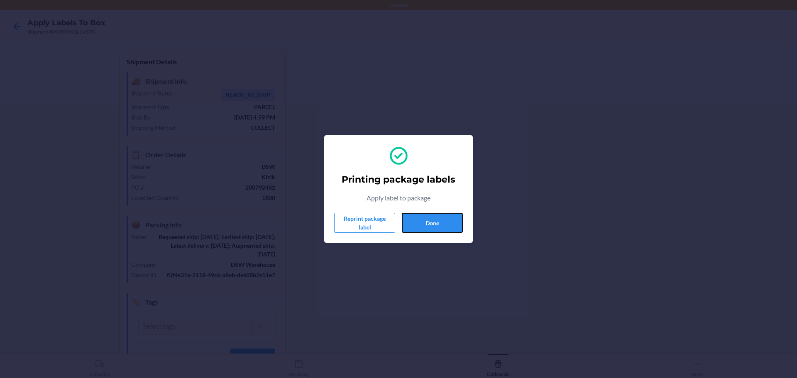
drag, startPoint x: 443, startPoint y: 226, endPoint x: 759, endPoint y: 197, distance: 317.7
click at [443, 226] on button "Done" at bounding box center [432, 223] width 61 height 20
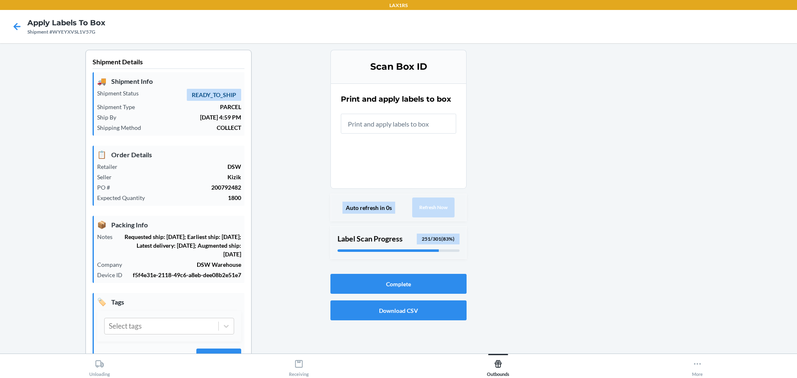
click at [444, 129] on input "text" at bounding box center [398, 124] width 115 height 20
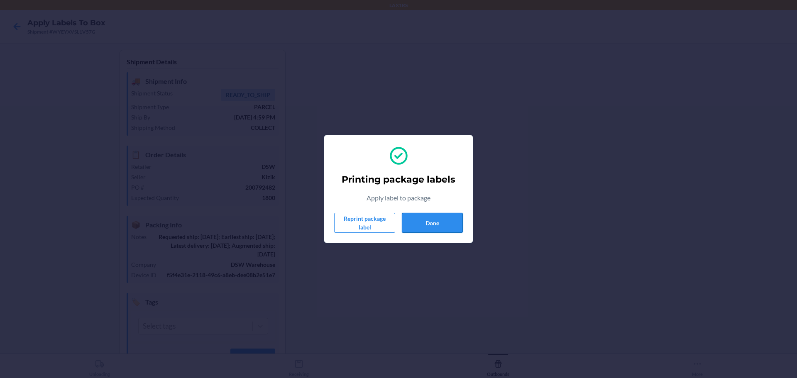
click at [429, 227] on button "Done" at bounding box center [432, 223] width 61 height 20
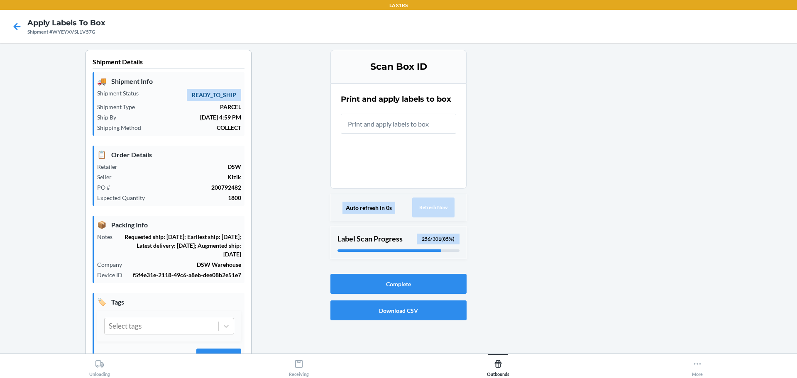
drag, startPoint x: 416, startPoint y: 121, endPoint x: 416, endPoint y: 129, distance: 7.9
click at [416, 121] on input "text" at bounding box center [398, 124] width 115 height 20
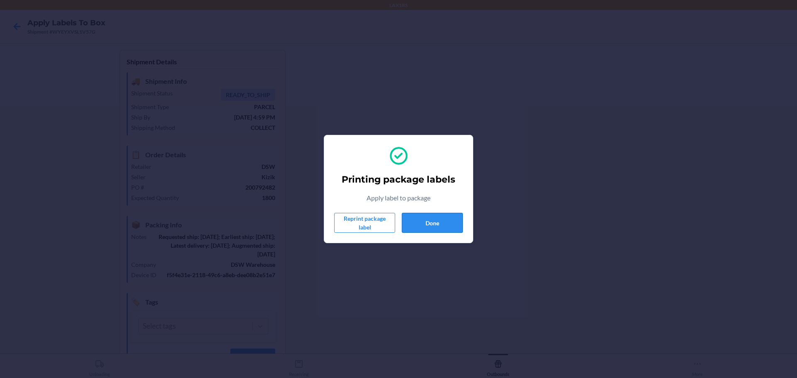
click at [433, 230] on button "Done" at bounding box center [432, 223] width 61 height 20
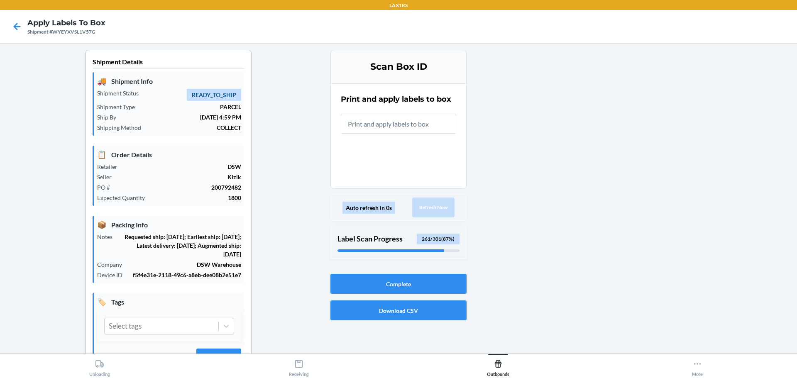
click at [452, 125] on input "text" at bounding box center [398, 124] width 115 height 20
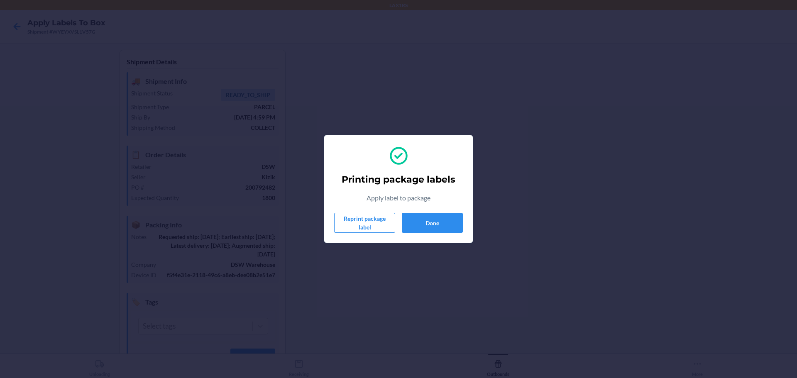
click at [431, 235] on div "Printing package labels Apply label to package Reprint package label Done" at bounding box center [398, 189] width 129 height 94
click at [445, 222] on button "Done" at bounding box center [432, 223] width 61 height 20
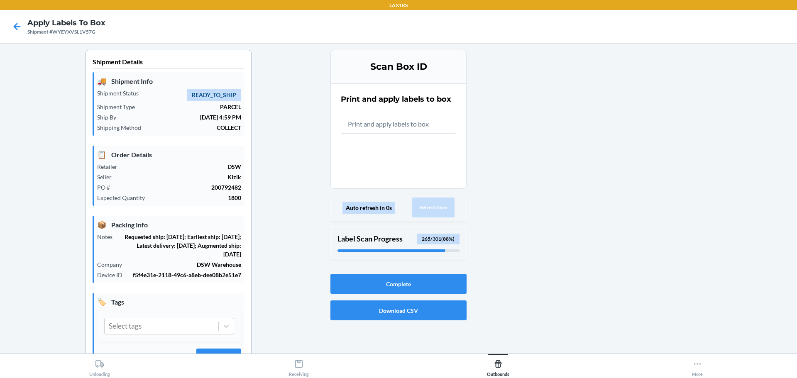
click at [446, 124] on input "text" at bounding box center [398, 124] width 115 height 20
click at [428, 125] on input "text" at bounding box center [398, 124] width 115 height 20
click at [429, 125] on input "text" at bounding box center [398, 124] width 115 height 20
click at [450, 122] on input "text" at bounding box center [398, 124] width 115 height 20
click at [15, 26] on icon at bounding box center [17, 26] width 7 height 7
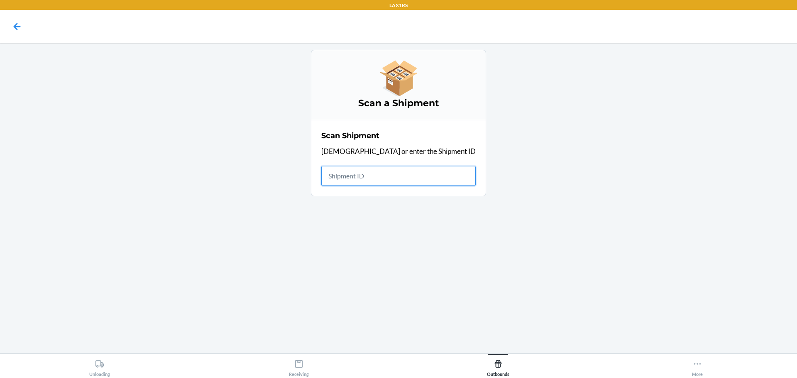
click at [435, 172] on input "text" at bounding box center [398, 176] width 154 height 20
